Goal: Find specific page/section: Find specific page/section

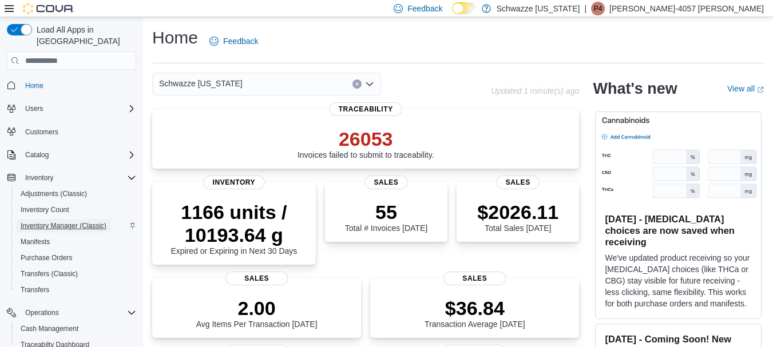
click at [42, 221] on span "Inventory Manager (Classic)" at bounding box center [64, 225] width 86 height 9
